Goal: Task Accomplishment & Management: Manage account settings

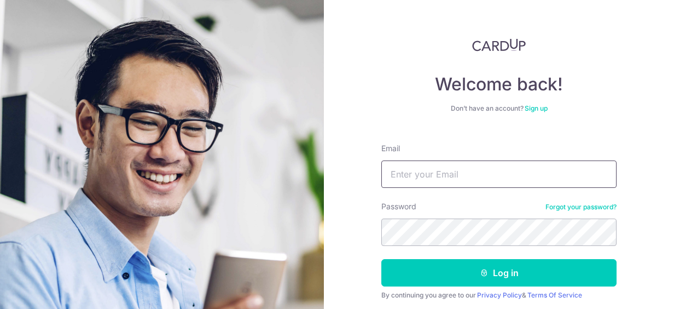
drag, startPoint x: 465, startPoint y: 167, endPoint x: 459, endPoint y: 170, distance: 6.6
click at [466, 171] on input "Email" at bounding box center [498, 173] width 235 height 27
type input "[EMAIL_ADDRESS][DOMAIN_NAME]"
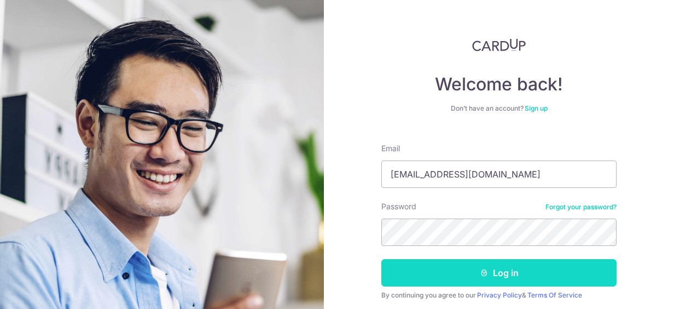
click at [438, 265] on button "Log in" at bounding box center [498, 272] width 235 height 27
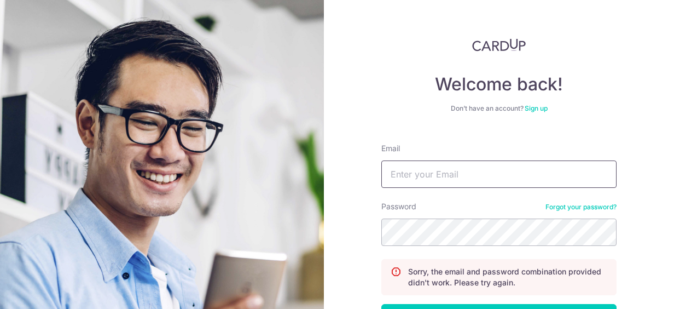
click at [387, 176] on input "Email" at bounding box center [498, 173] width 235 height 27
click at [424, 185] on form "Email Password Forgot your password? Sorry, the email and password combination …" at bounding box center [498, 257] width 235 height 245
click at [426, 177] on input "Email" at bounding box center [498, 173] width 235 height 27
type input "[EMAIL_ADDRESS][DOMAIN_NAME]"
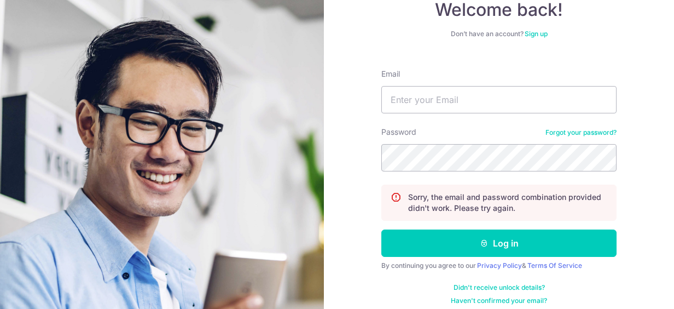
scroll to position [84, 0]
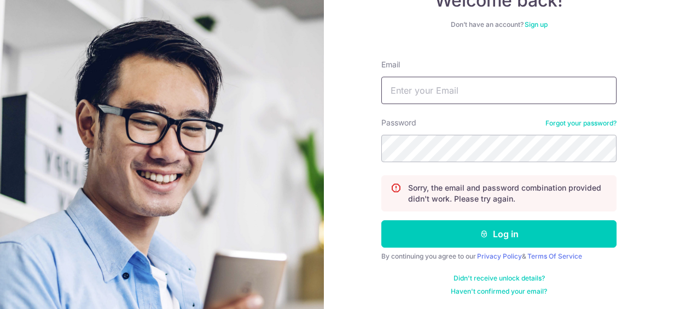
click at [496, 86] on input "Email" at bounding box center [498, 90] width 235 height 27
type input "[EMAIL_ADDRESS][DOMAIN_NAME]"
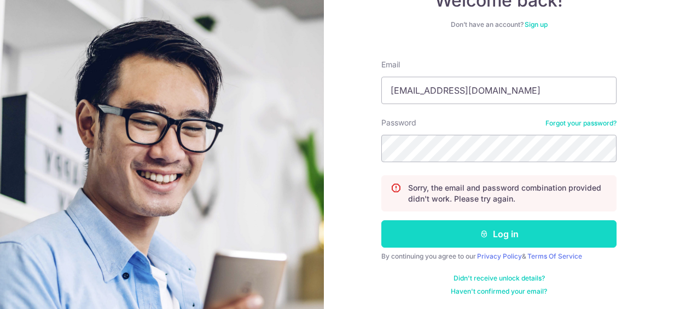
click at [496, 235] on button "Log in" at bounding box center [498, 233] width 235 height 27
